Goal: Task Accomplishment & Management: Complete application form

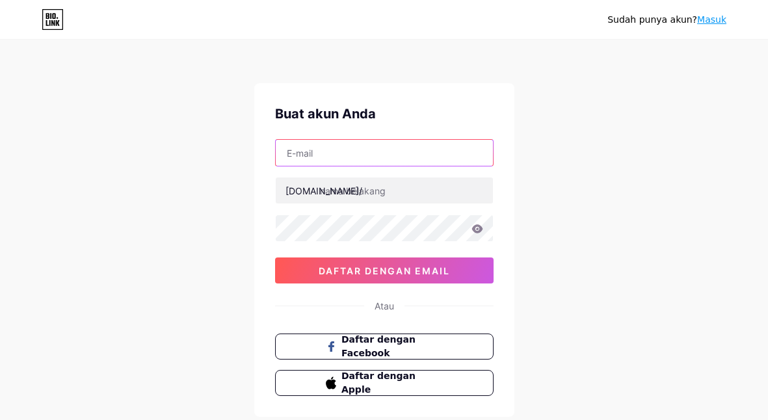
click at [346, 161] on input "text" at bounding box center [384, 153] width 217 height 26
type input "[EMAIL_ADDRESS][DOMAIN_NAME]"
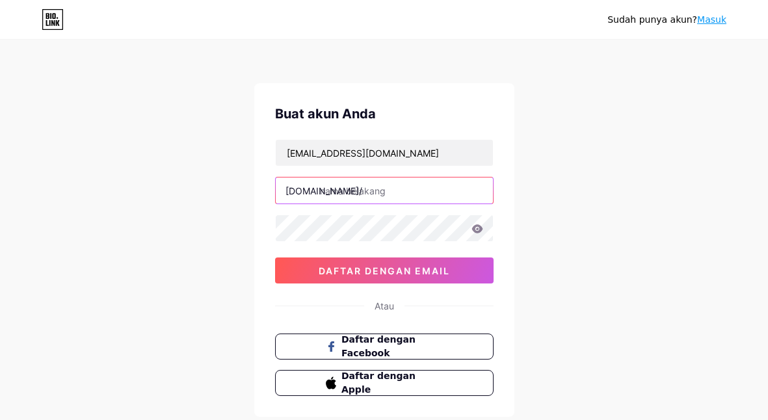
click at [347, 199] on input "text" at bounding box center [384, 191] width 217 height 26
click at [381, 245] on div "[EMAIL_ADDRESS][DOMAIN_NAME] [DOMAIN_NAME]/ amor77 0cAFcWeA6fPu8qEfT8jH13g-K5N1…" at bounding box center [384, 211] width 219 height 144
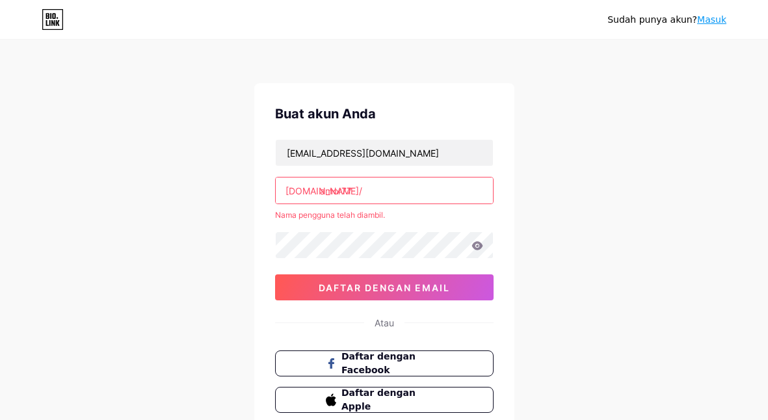
click at [371, 194] on input "amor77" at bounding box center [384, 191] width 217 height 26
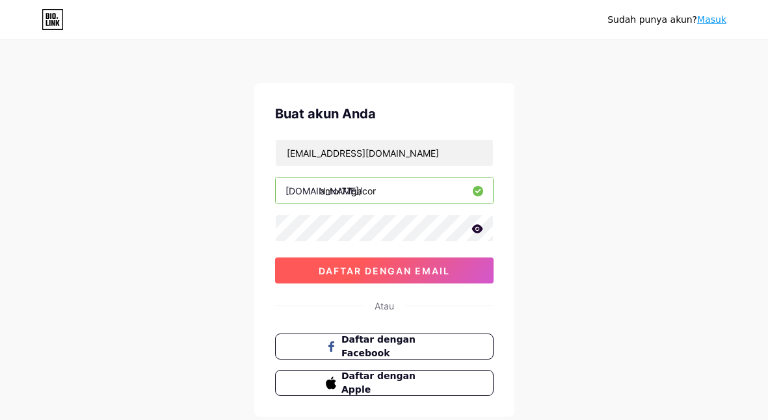
click at [372, 263] on button "daftar dengan email" at bounding box center [384, 271] width 219 height 26
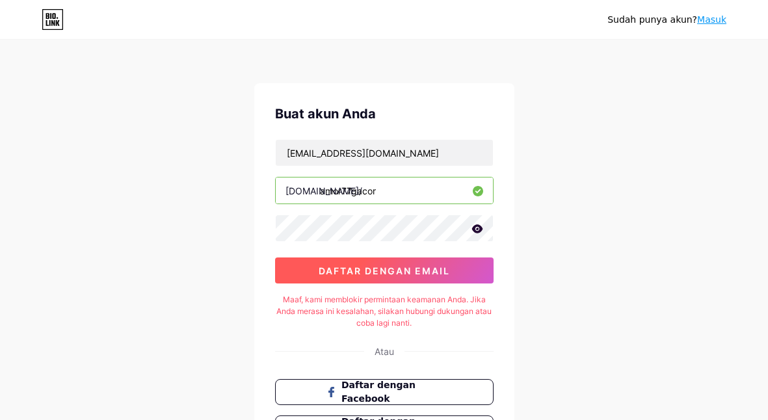
click at [470, 271] on button "daftar dengan email" at bounding box center [384, 271] width 219 height 26
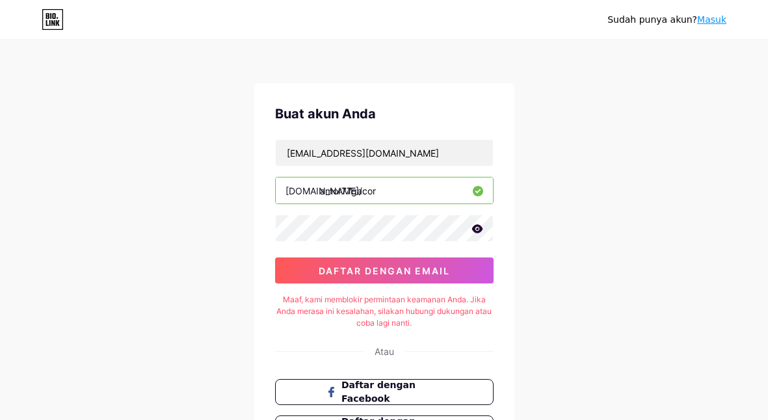
click at [472, 229] on icon at bounding box center [477, 228] width 11 height 8
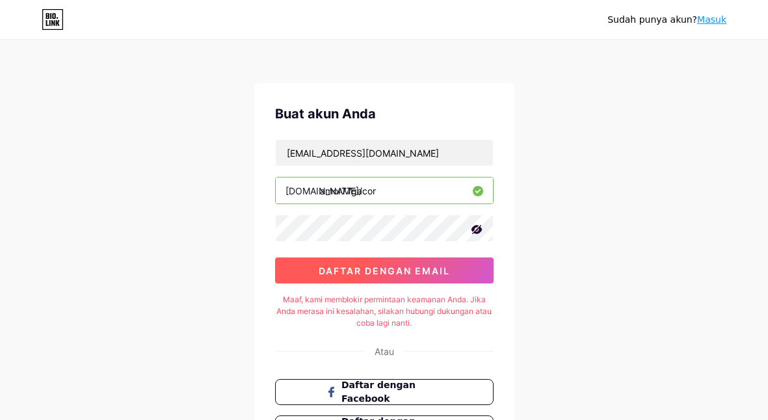
click at [338, 272] on font "daftar dengan email" at bounding box center [384, 270] width 131 height 11
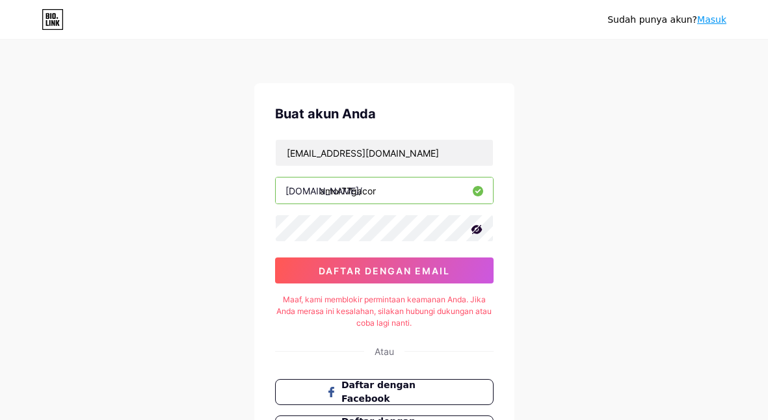
drag, startPoint x: 350, startPoint y: 191, endPoint x: 393, endPoint y: 195, distance: 43.2
click at [393, 195] on input "amor77gacor" at bounding box center [384, 191] width 217 height 26
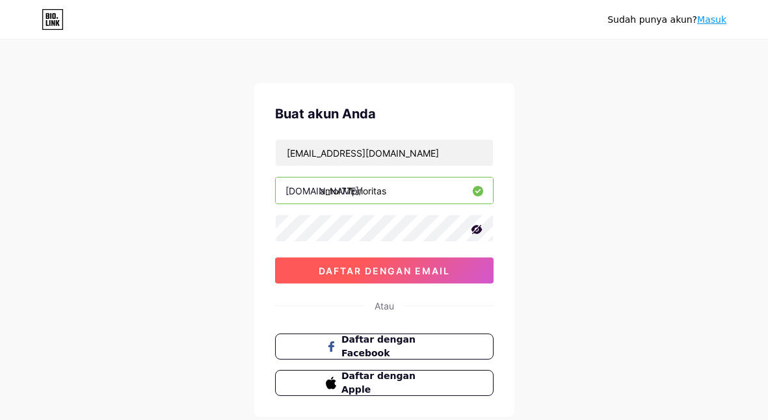
type input "amor77prioritas"
click at [405, 267] on font "daftar dengan email" at bounding box center [384, 270] width 131 height 11
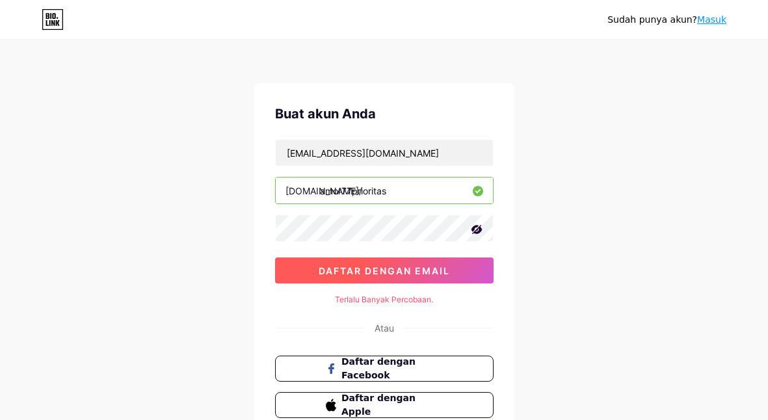
click at [405, 267] on font "daftar dengan email" at bounding box center [384, 270] width 131 height 11
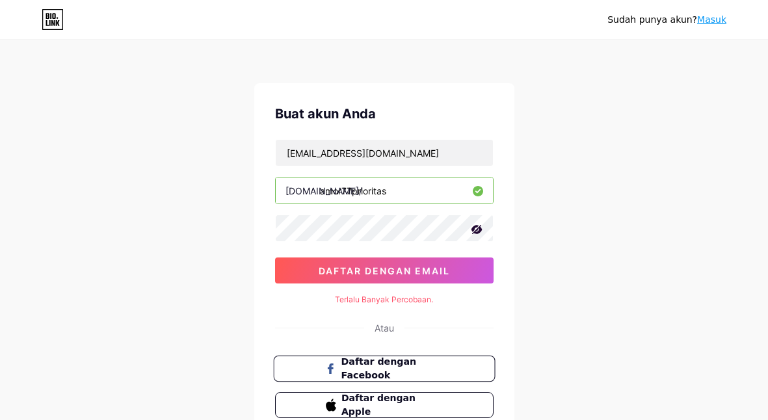
click at [418, 361] on button "Daftar dengan Facebook" at bounding box center [384, 369] width 222 height 27
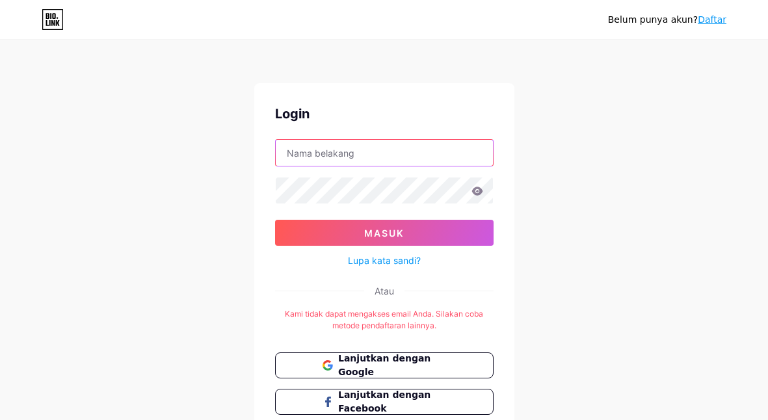
click at [401, 165] on input "text" at bounding box center [384, 153] width 217 height 26
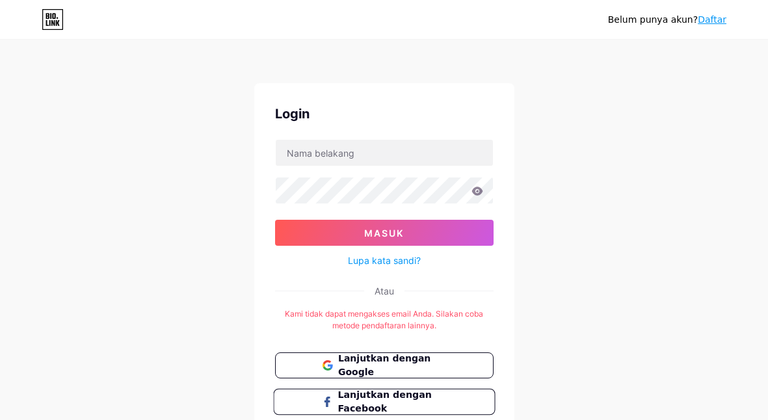
click at [385, 392] on font "Lanjutkan dengan Facebook" at bounding box center [385, 402] width 94 height 25
